Goal: Task Accomplishment & Management: Use online tool/utility

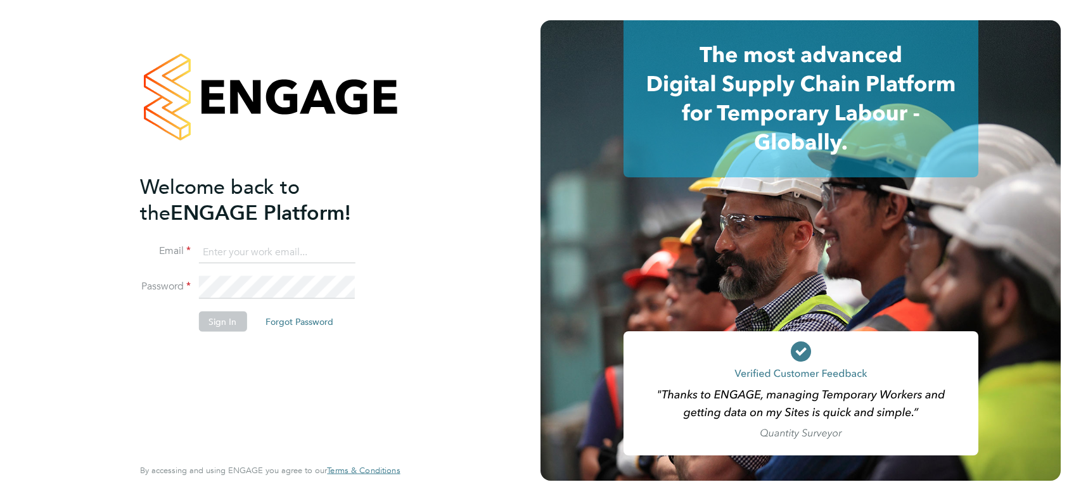
type input "charlotte.lockeridge@randstadcpe.com"
click at [206, 319] on button "Sign In" at bounding box center [222, 321] width 48 height 20
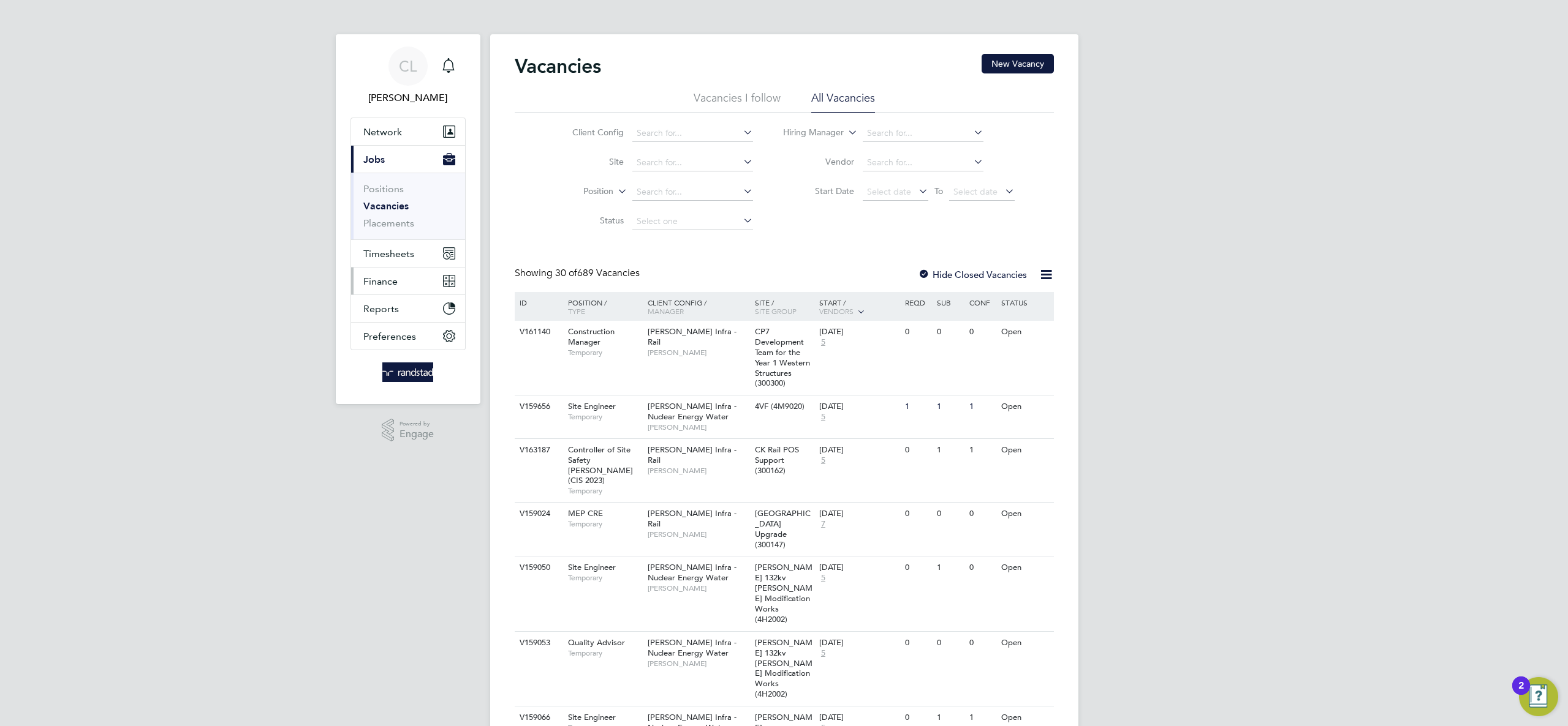
click at [406, 268] on button "Finance" at bounding box center [408, 281] width 114 height 27
click at [400, 193] on button "Timesheets" at bounding box center [408, 187] width 114 height 27
click at [398, 215] on link "Timesheets" at bounding box center [389, 217] width 51 height 12
